Goal: Transaction & Acquisition: Purchase product/service

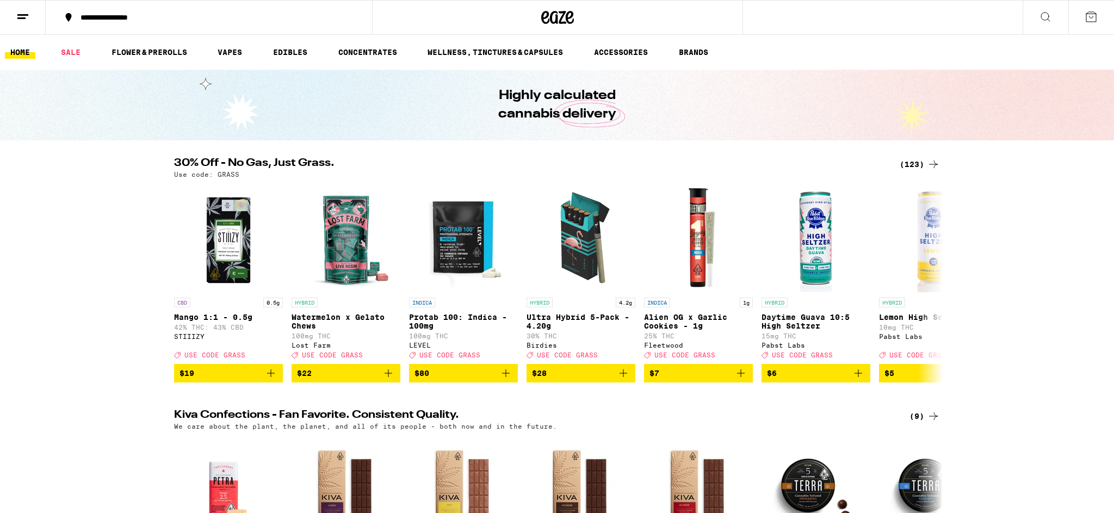
click at [1046, 7] on button at bounding box center [1045, 18] width 46 height 34
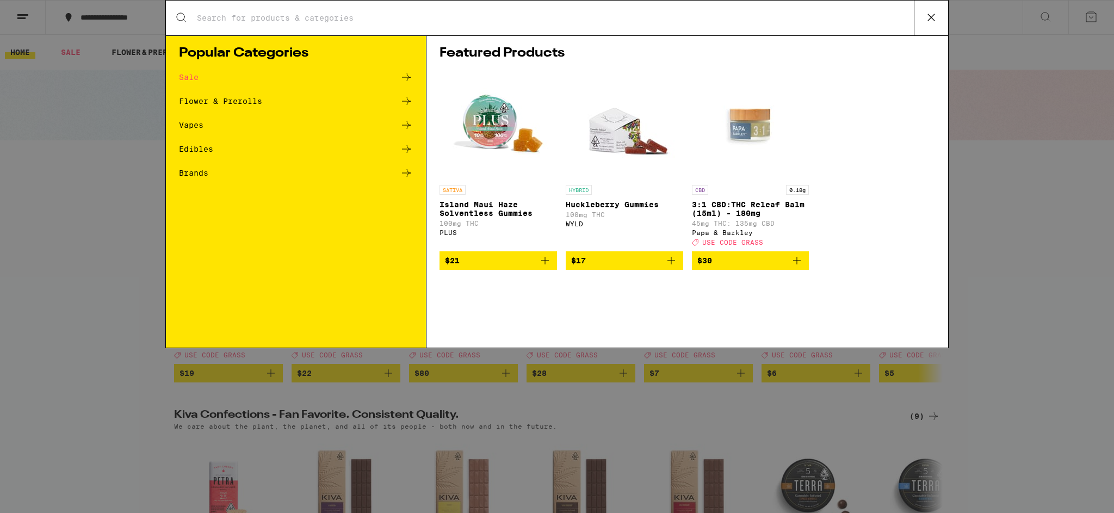
click at [1003, 173] on div "Search for Products Popular Categories Sale Flower & Prerolls Vapes Edibles Bra…" at bounding box center [557, 256] width 1114 height 513
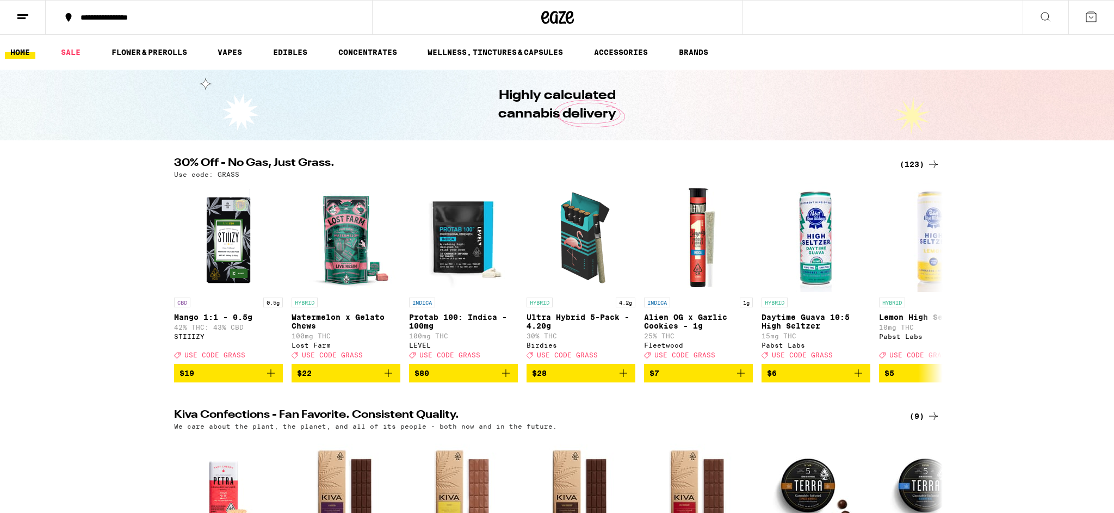
click at [1047, 15] on icon at bounding box center [1045, 16] width 13 height 13
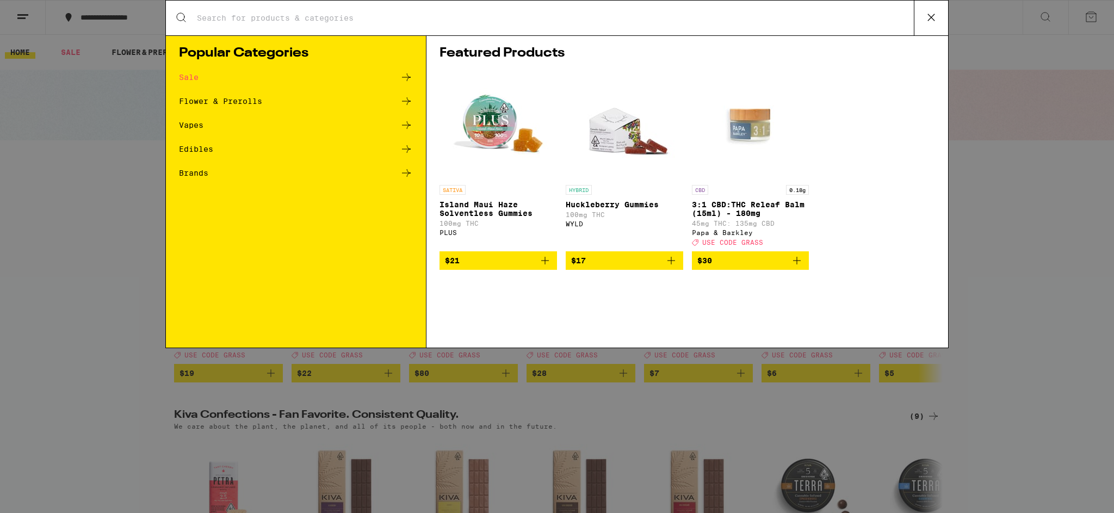
click at [327, 16] on input "Search for Products" at bounding box center [554, 18] width 717 height 10
type input "garlic starship"
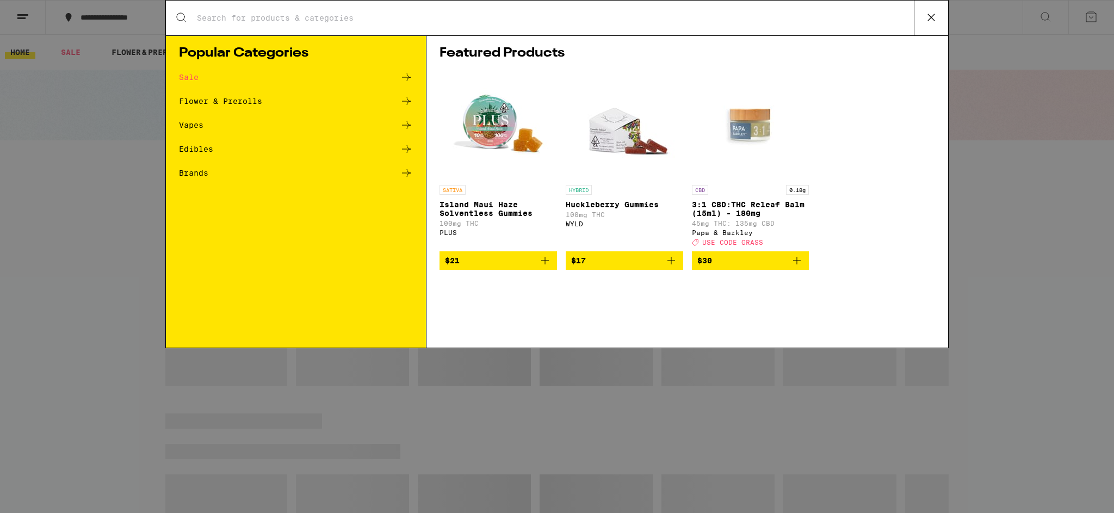
click at [264, 23] on input "Search for Products" at bounding box center [554, 18] width 717 height 10
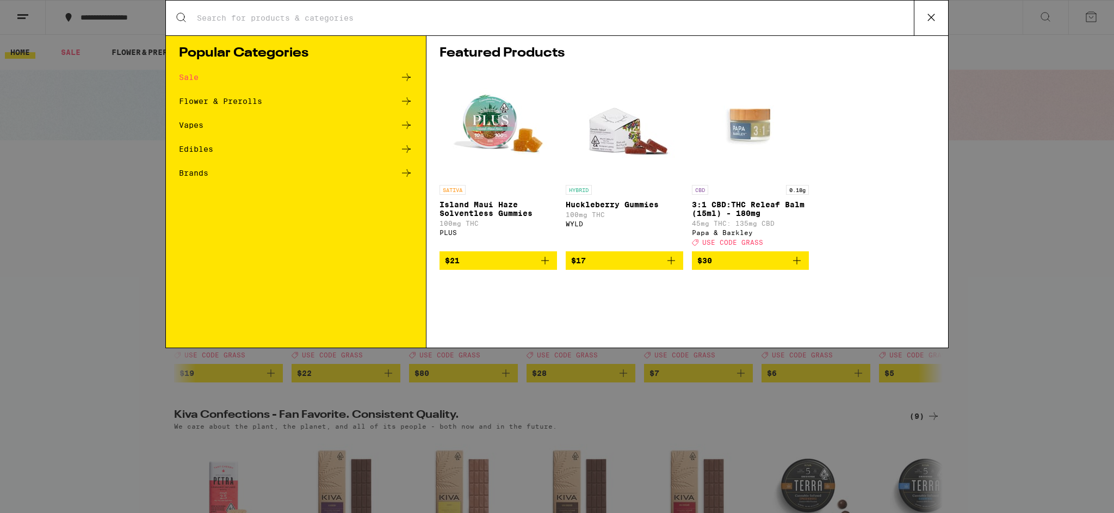
click at [252, 23] on input "Search for Products" at bounding box center [554, 18] width 717 height 10
type input "garlic starship"
